Goal: Task Accomplishment & Management: Use online tool/utility

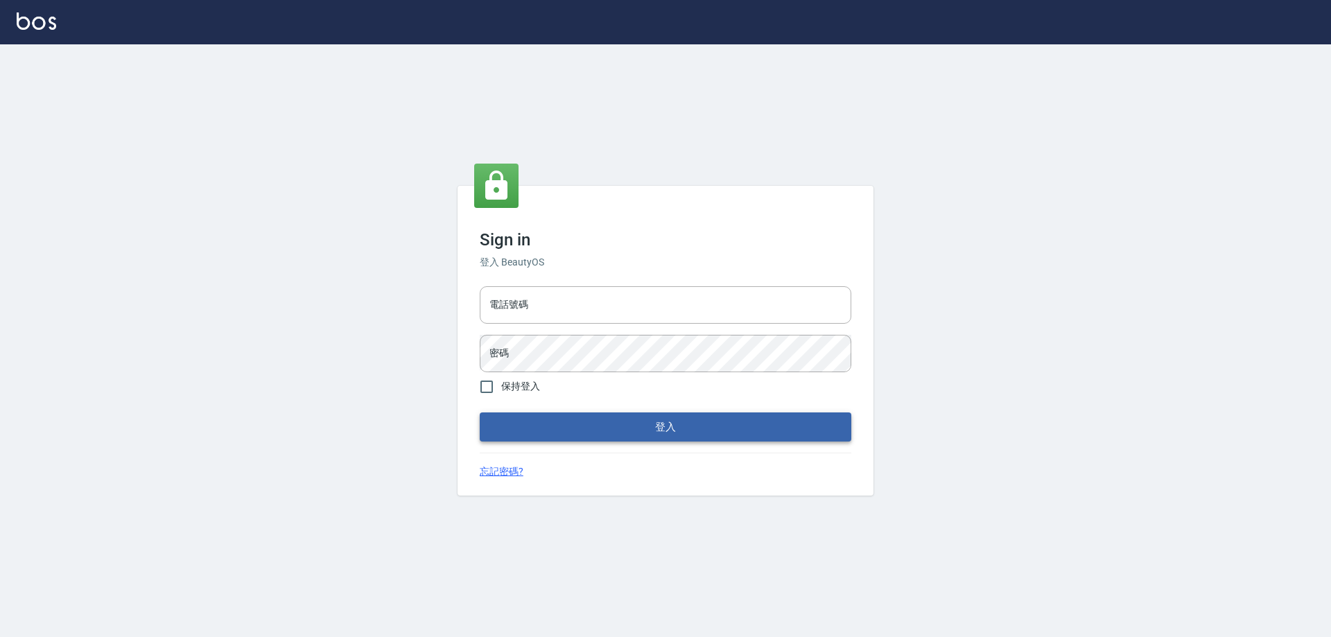
type input "0927586163"
click at [573, 422] on button "登入" at bounding box center [666, 427] width 372 height 29
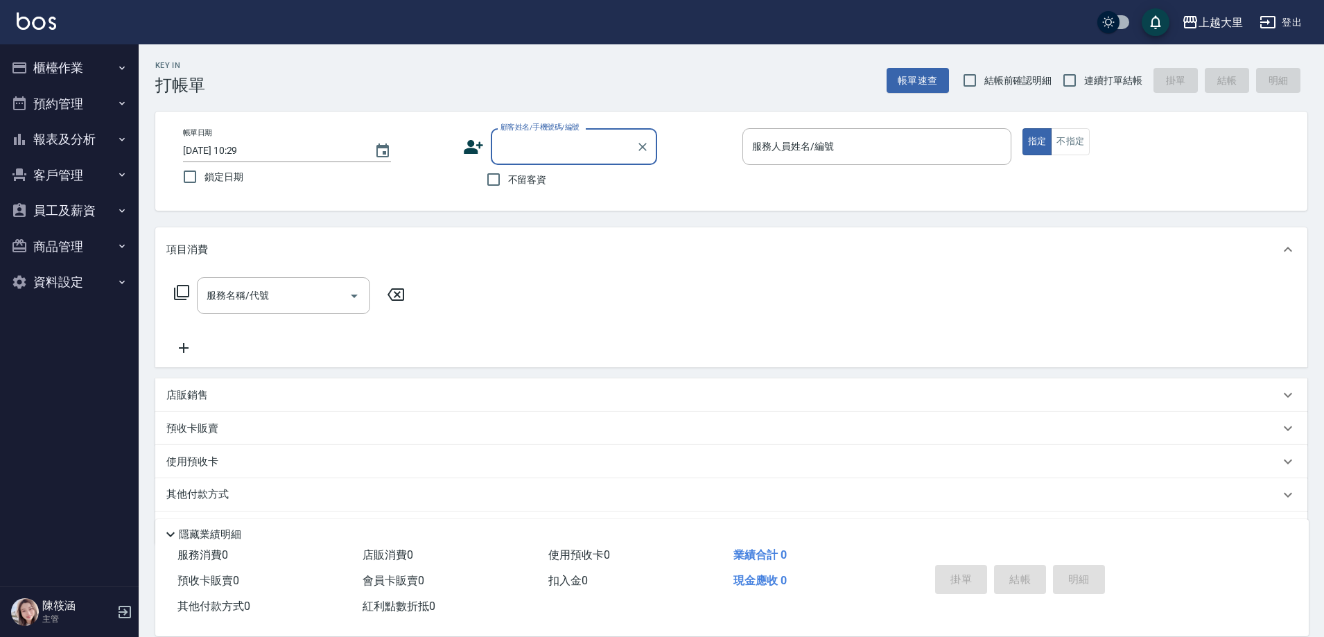
click at [112, 72] on button "櫃檯作業" at bounding box center [70, 68] width 128 height 36
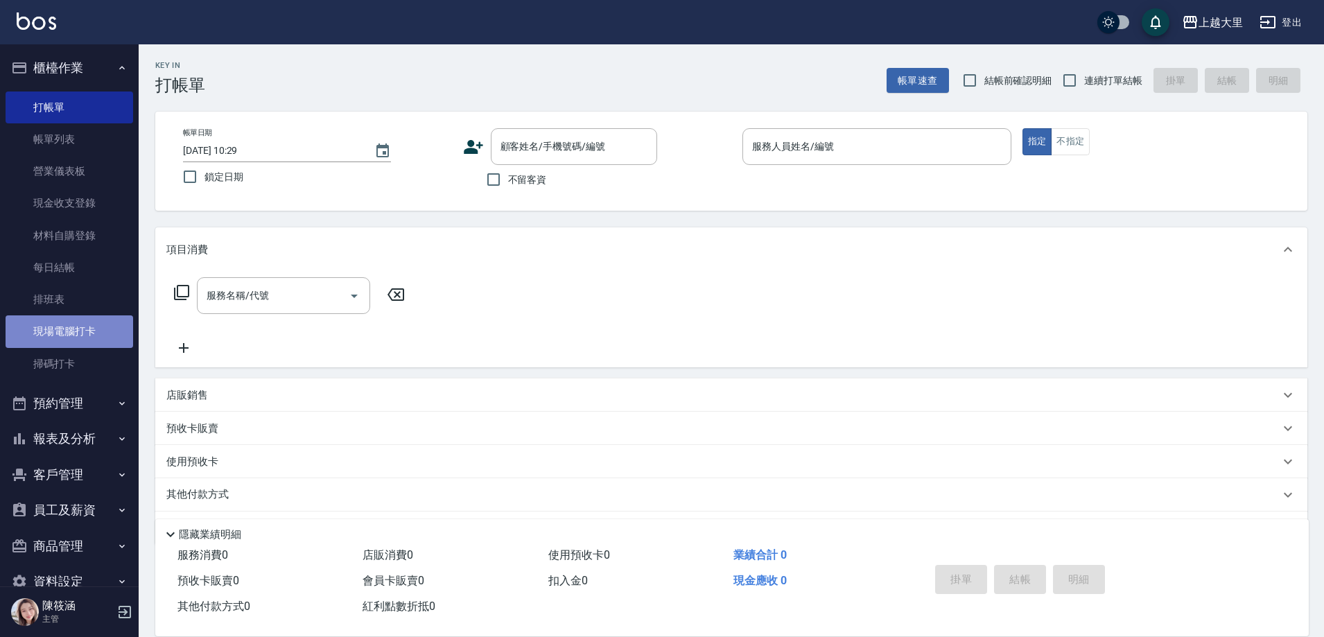
click at [94, 332] on link "現場電腦打卡" at bounding box center [70, 331] width 128 height 32
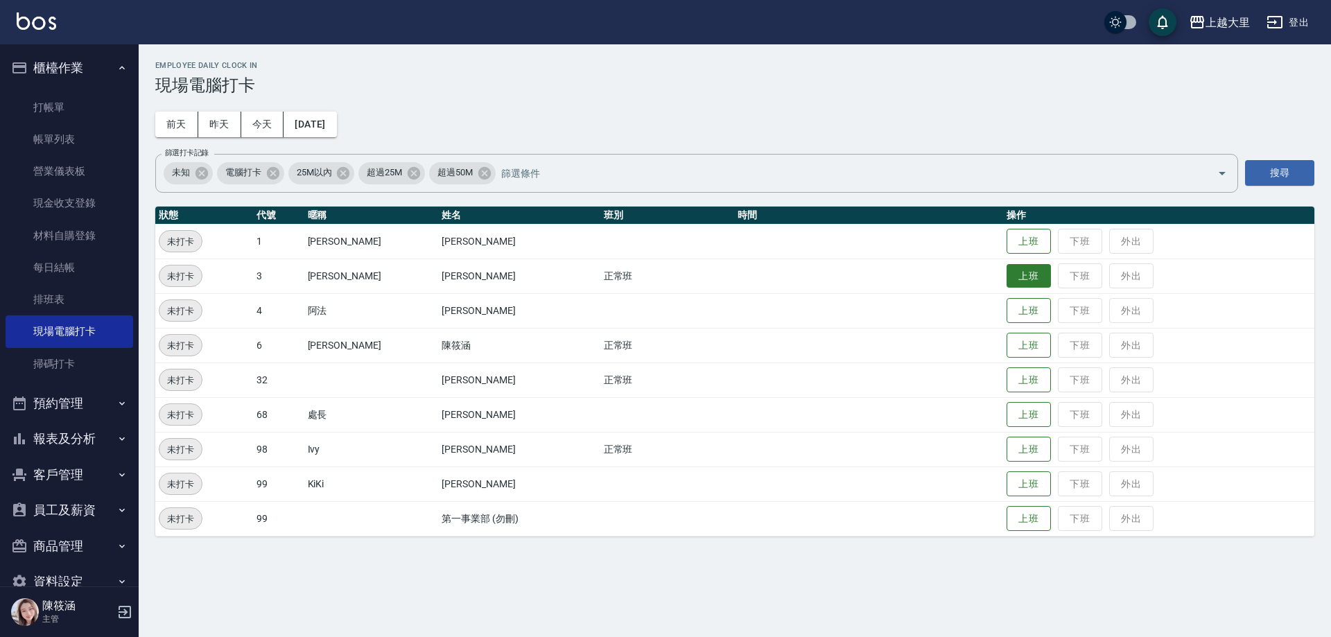
click at [1029, 283] on button "上班" at bounding box center [1029, 276] width 44 height 24
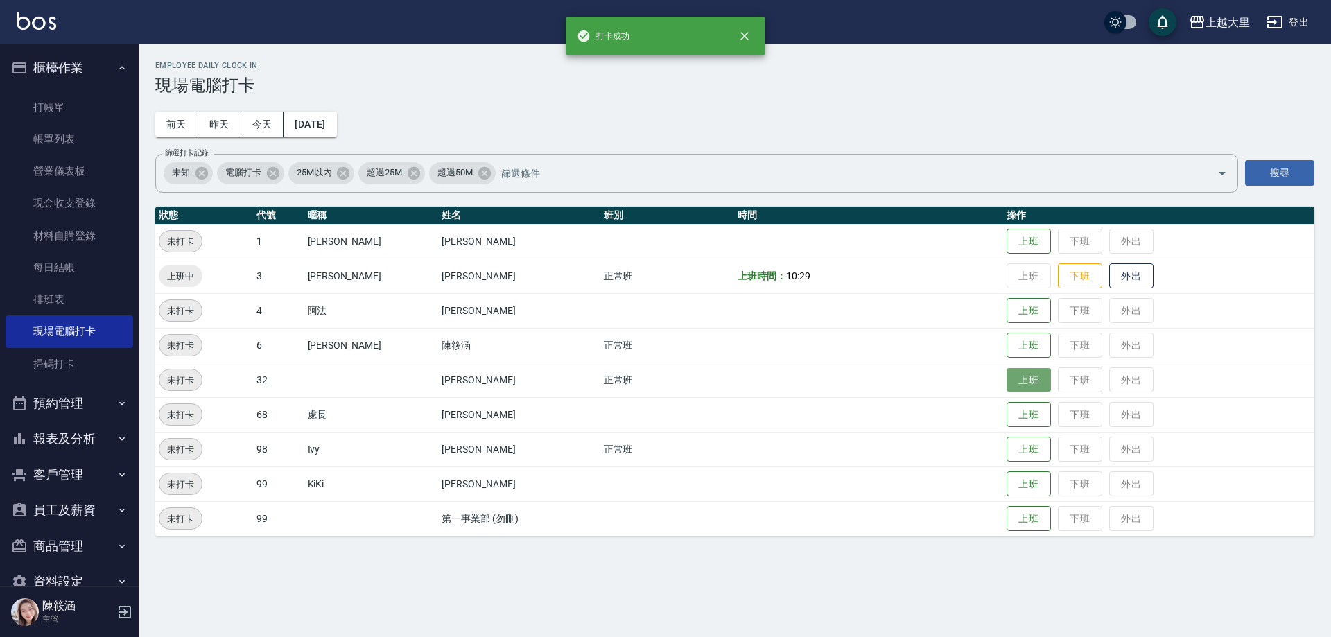
click at [1031, 385] on button "上班" at bounding box center [1029, 380] width 44 height 24
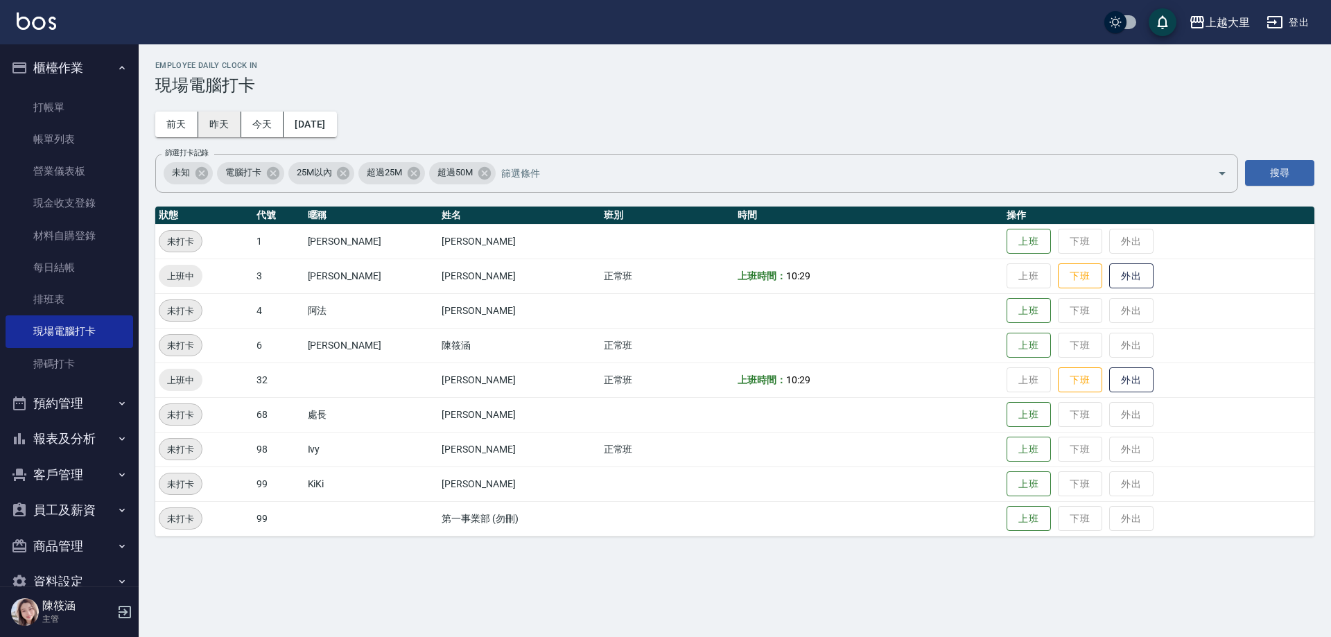
click at [204, 129] on button "昨天" at bounding box center [219, 125] width 43 height 26
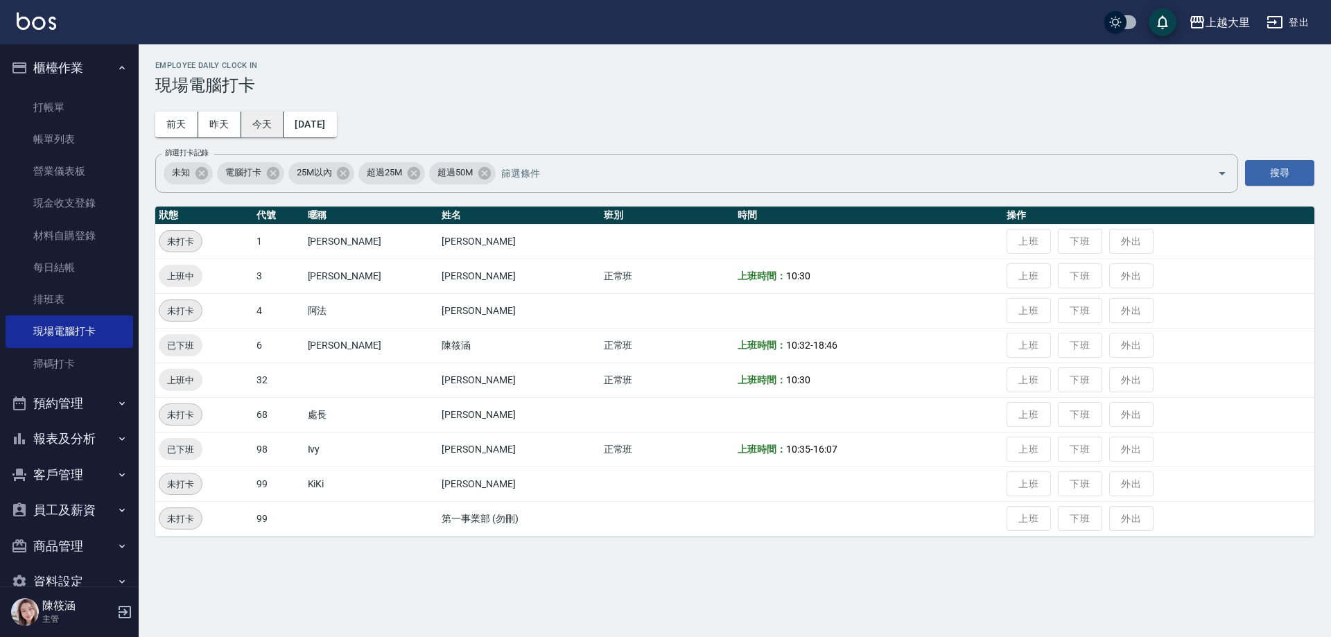
click at [256, 128] on button "今天" at bounding box center [262, 125] width 43 height 26
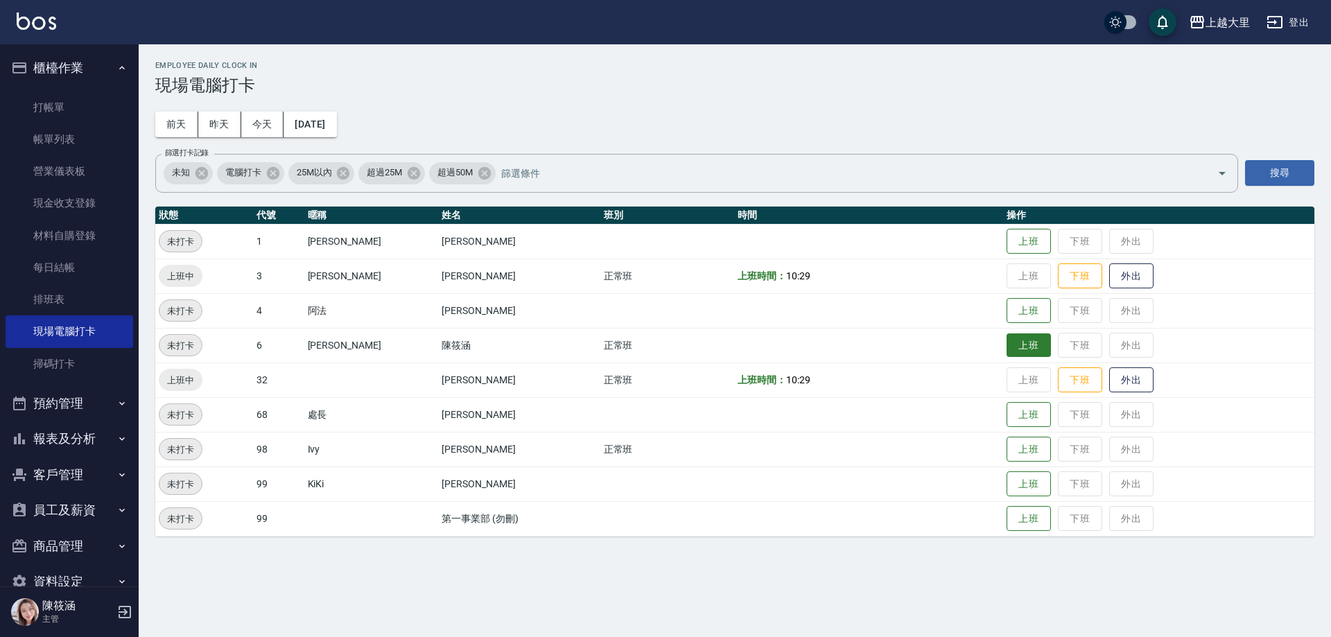
click at [1018, 342] on button "上班" at bounding box center [1029, 346] width 44 height 24
